Goal: Information Seeking & Learning: Learn about a topic

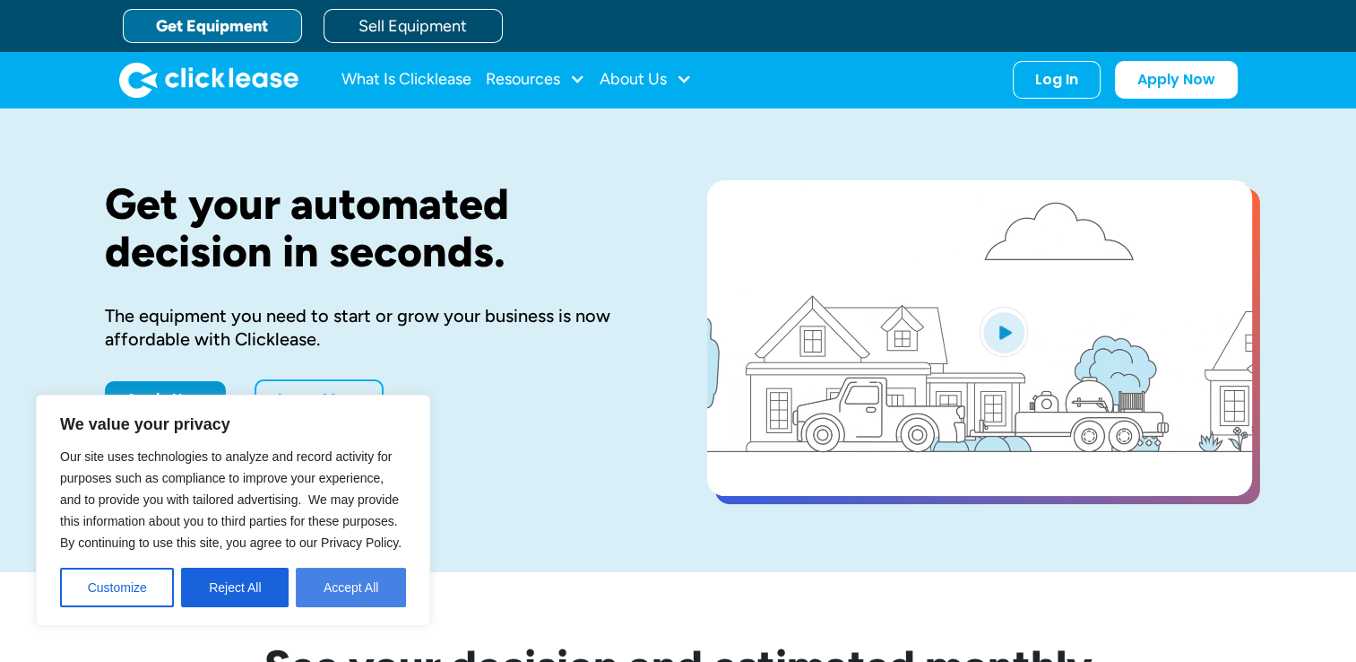
click at [379, 584] on button "Accept All" at bounding box center [351, 587] width 110 height 39
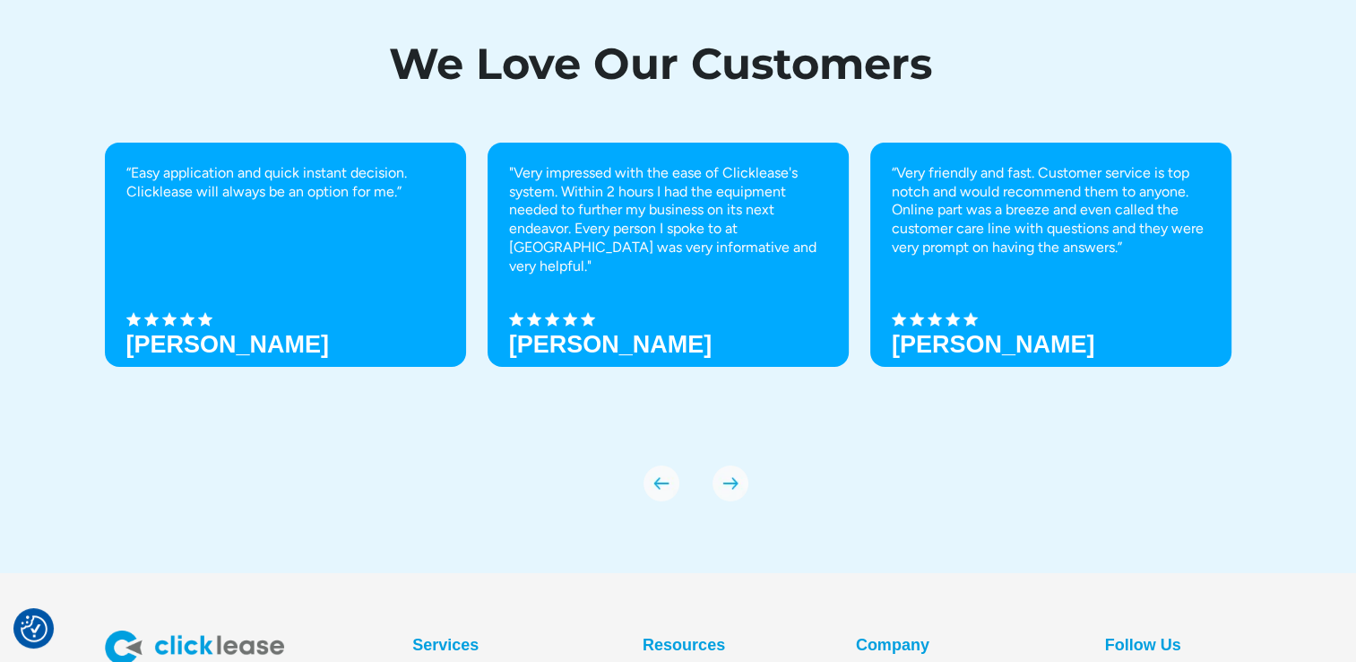
scroll to position [6321, 0]
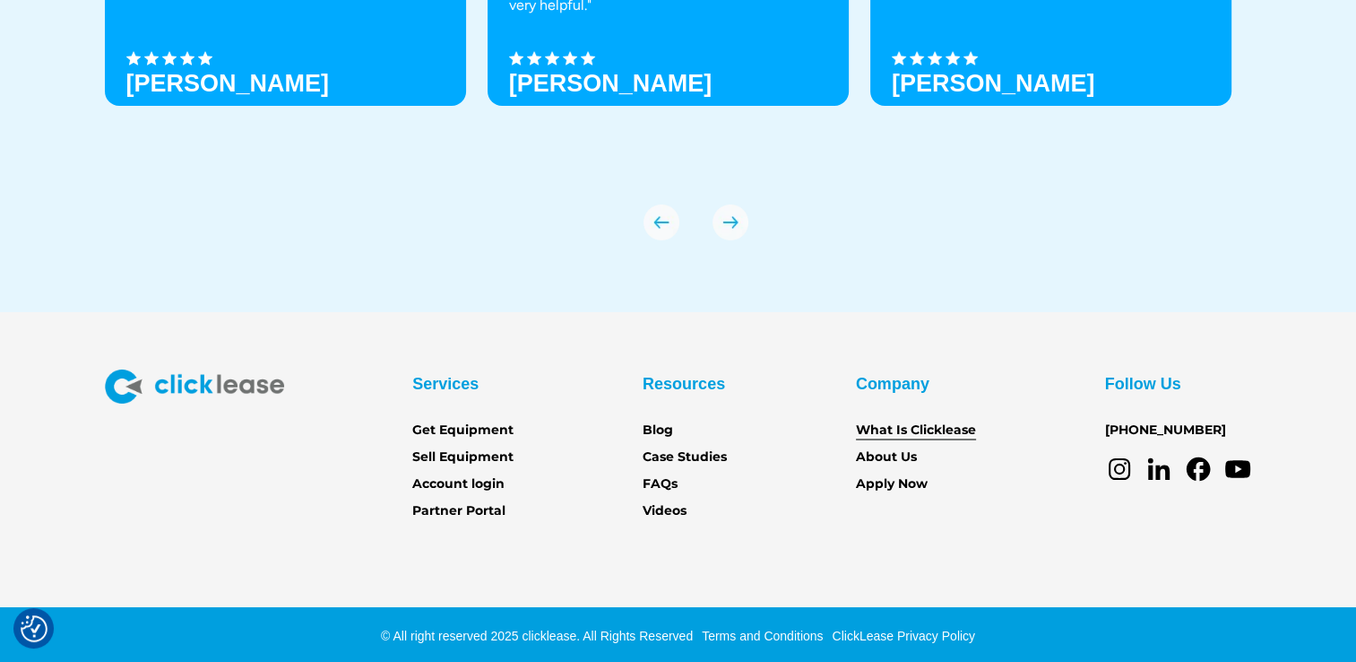
click at [966, 428] on link "What Is Clicklease" at bounding box center [916, 430] width 120 height 20
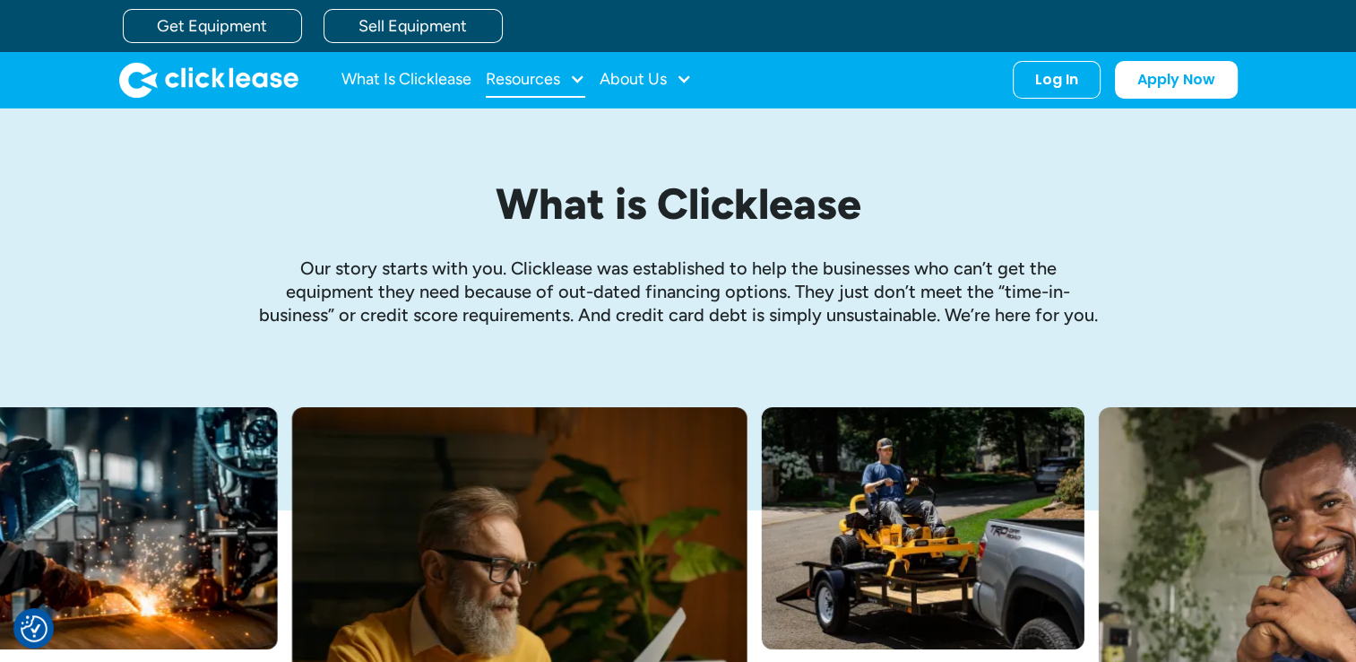
click at [574, 77] on div at bounding box center [577, 79] width 16 height 16
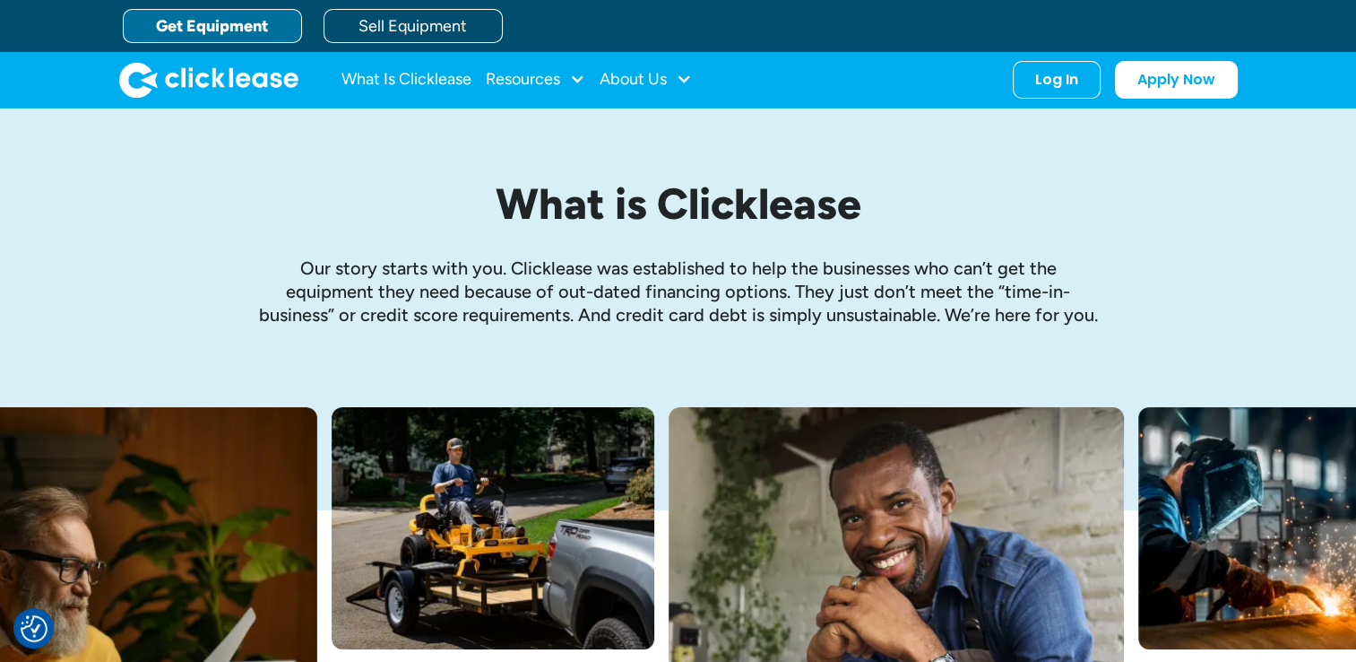
click at [247, 20] on link "Get Equipment" at bounding box center [212, 26] width 179 height 34
